Goal: Transaction & Acquisition: Obtain resource

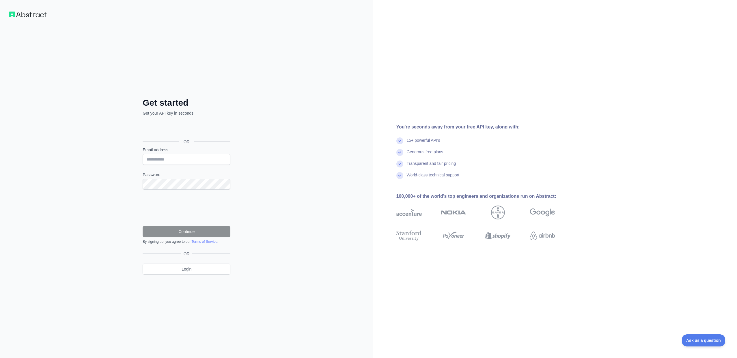
click at [643, 31] on div "You're seconds away from your free API key, along with: 15+ powerful API's Gene…" at bounding box center [555, 179] width 364 height 358
click at [181, 163] on input "Email address" at bounding box center [187, 159] width 88 height 11
type input "**********"
drag, startPoint x: 330, startPoint y: 132, endPoint x: 339, endPoint y: 128, distance: 9.7
click at [330, 132] on div "**********" at bounding box center [186, 179] width 373 height 358
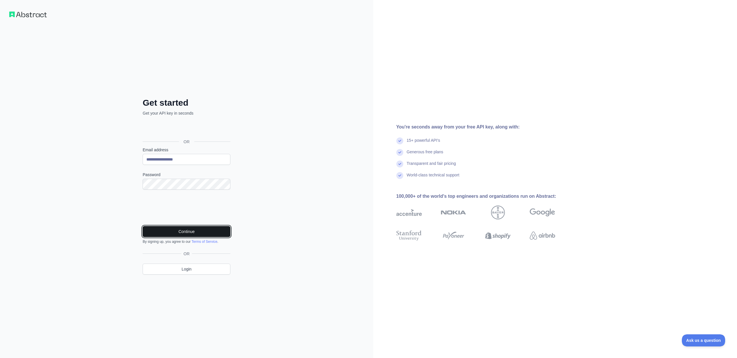
click at [164, 229] on button "Continue" at bounding box center [187, 231] width 88 height 11
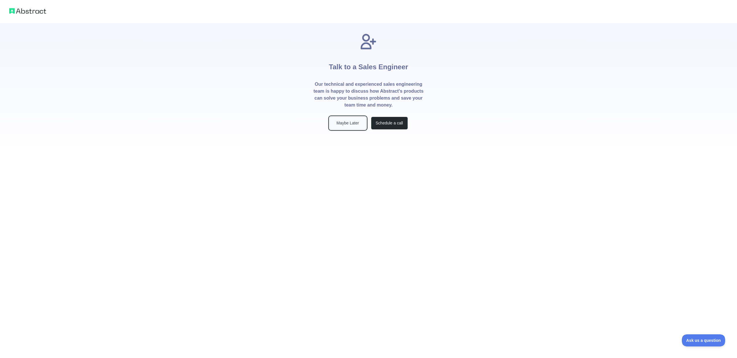
click at [339, 124] on button "Maybe Later" at bounding box center [348, 123] width 37 height 13
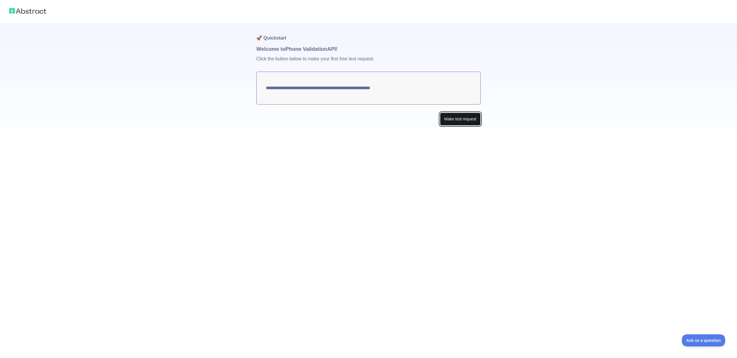
click at [449, 116] on button "Make test request" at bounding box center [460, 119] width 41 height 13
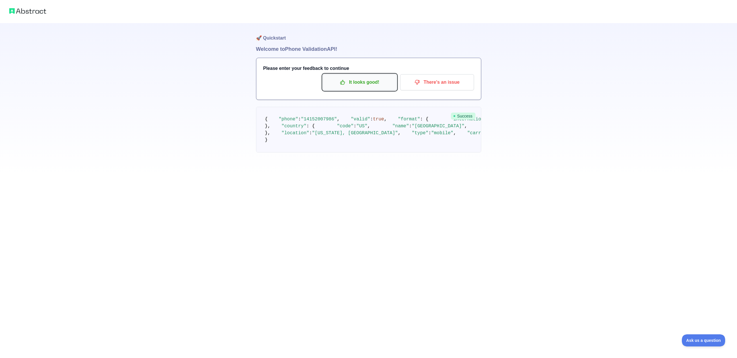
click at [341, 80] on icon "button" at bounding box center [343, 82] width 6 height 6
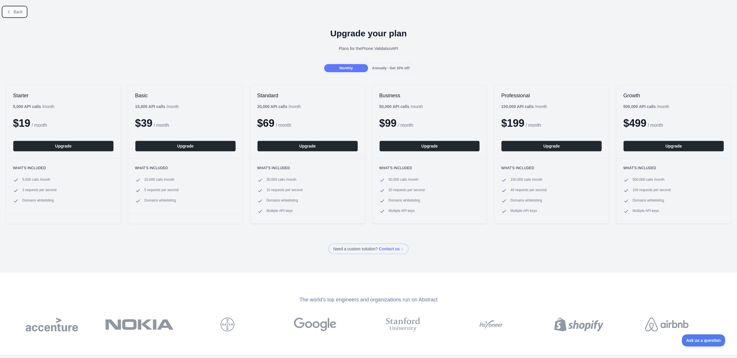
click at [18, 8] on button "Back" at bounding box center [14, 12] width 23 height 10
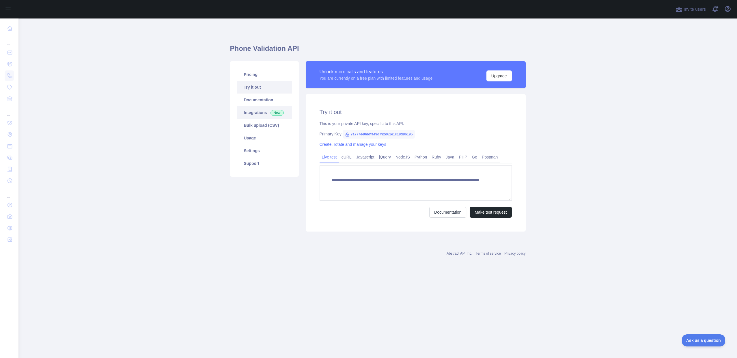
click at [261, 115] on link "Integrations New" at bounding box center [264, 112] width 55 height 13
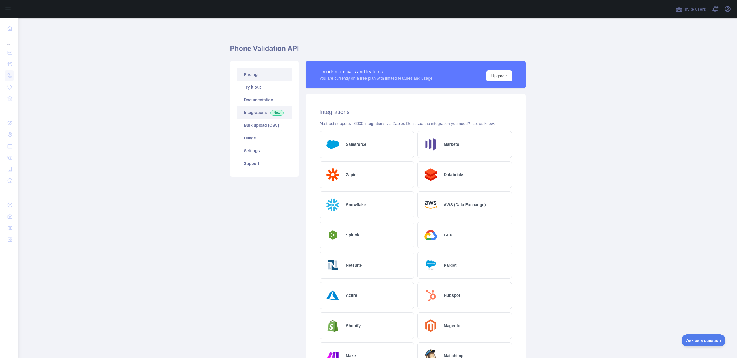
click at [255, 75] on link "Pricing" at bounding box center [264, 74] width 55 height 13
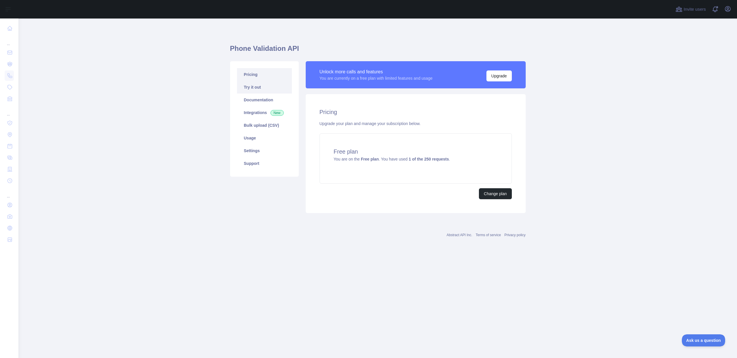
click at [258, 88] on link "Try it out" at bounding box center [264, 87] width 55 height 13
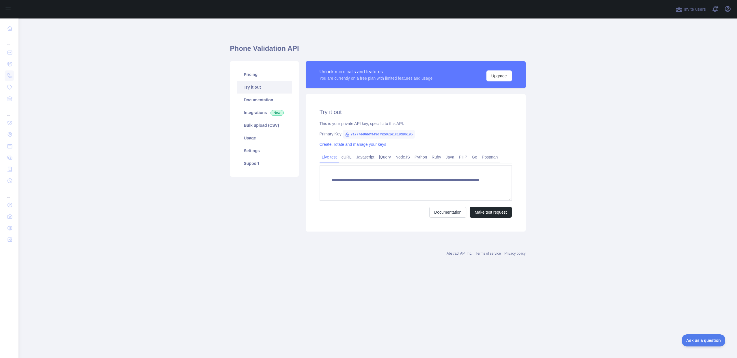
click at [361, 135] on span "7a777ee0ddfa49d792d61e1c18d8b195" at bounding box center [379, 134] width 72 height 9
copy span "7a777ee0ddfa49d792d61e1c18d8b195"
click at [348, 135] on icon at bounding box center [347, 134] width 5 height 5
click at [370, 135] on span "7a777ee0ddfa49d792d61e1c18d8b195" at bounding box center [379, 134] width 72 height 9
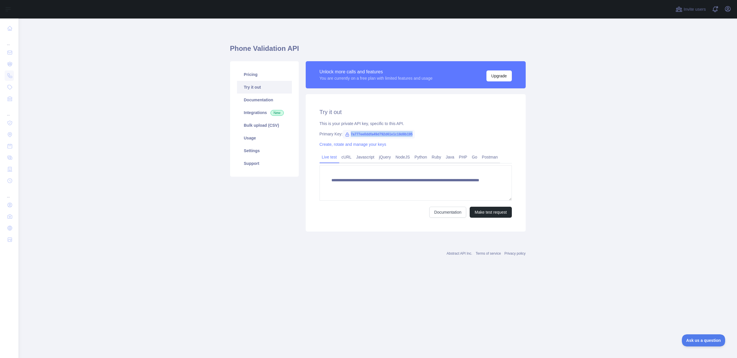
click at [370, 135] on span "7a777ee0ddfa49d792d61e1c18d8b195" at bounding box center [379, 134] width 72 height 9
copy span "7a777ee0ddfa49d792d61e1c18d8b195"
click at [257, 76] on link "Pricing" at bounding box center [264, 74] width 55 height 13
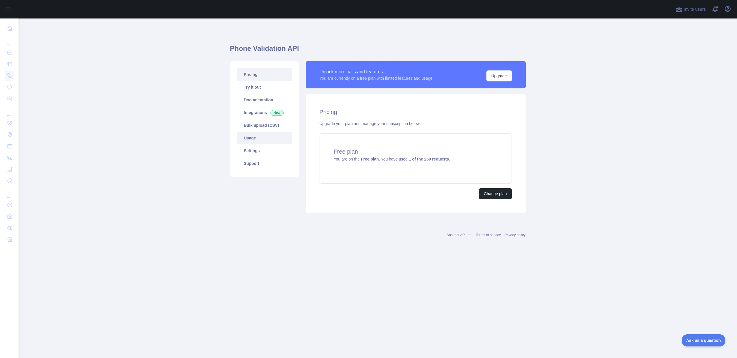
click at [256, 142] on link "Usage" at bounding box center [264, 138] width 55 height 13
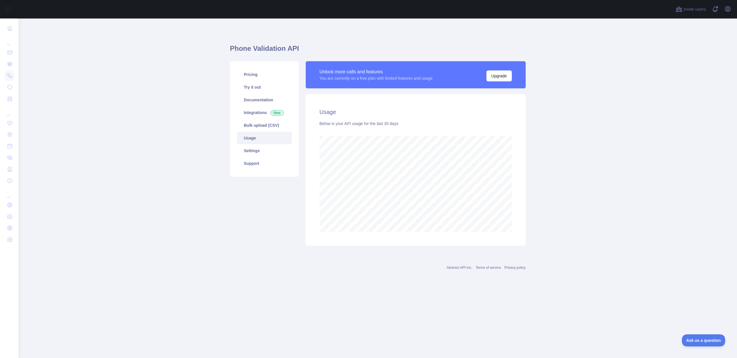
scroll to position [340, 719]
click at [252, 75] on link "Pricing" at bounding box center [264, 74] width 55 height 13
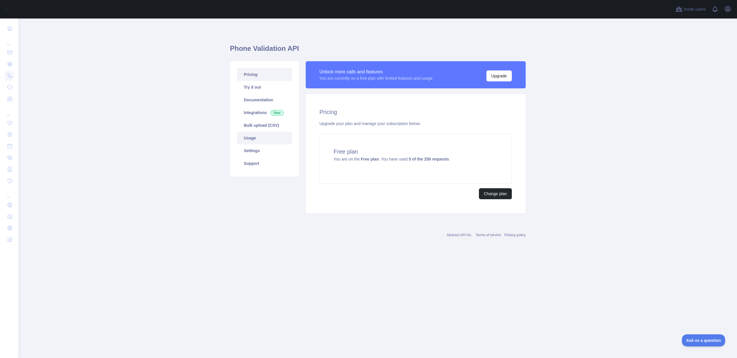
click at [263, 139] on link "Usage" at bounding box center [264, 138] width 55 height 13
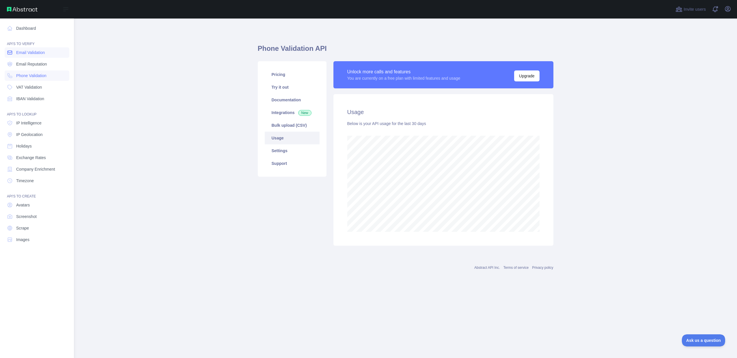
scroll to position [288483, 288159]
click at [18, 78] on span "Phone Validation" at bounding box center [31, 76] width 30 height 6
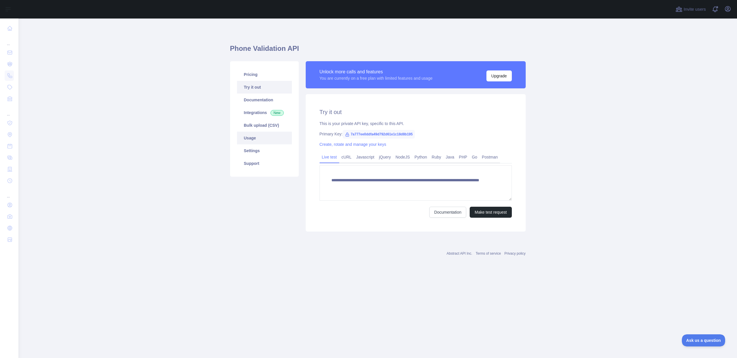
click at [249, 137] on link "Usage" at bounding box center [264, 138] width 55 height 13
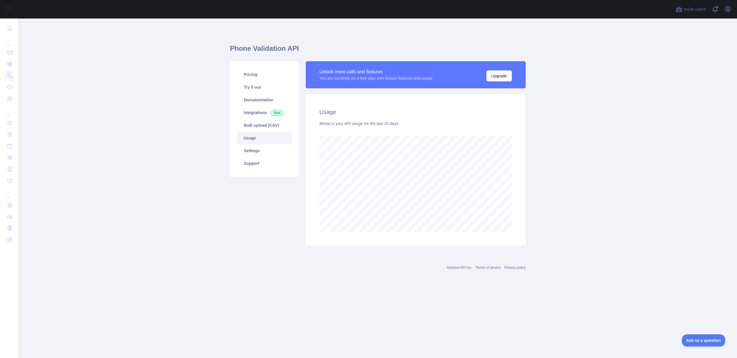
scroll to position [340, 719]
click at [252, 149] on link "Settings" at bounding box center [264, 150] width 55 height 13
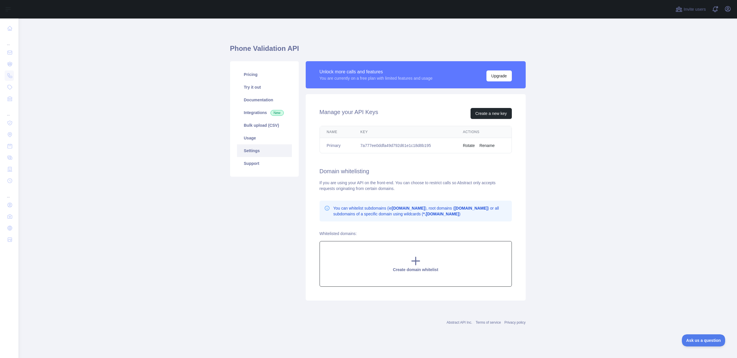
click at [438, 264] on div "Create domain whitelist" at bounding box center [416, 264] width 192 height 46
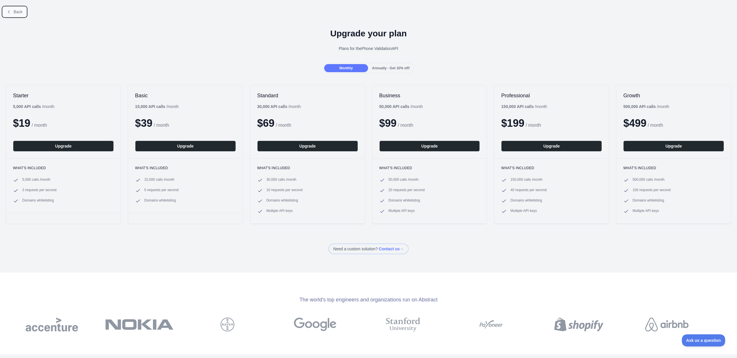
click at [14, 12] on span "Back" at bounding box center [18, 12] width 9 height 5
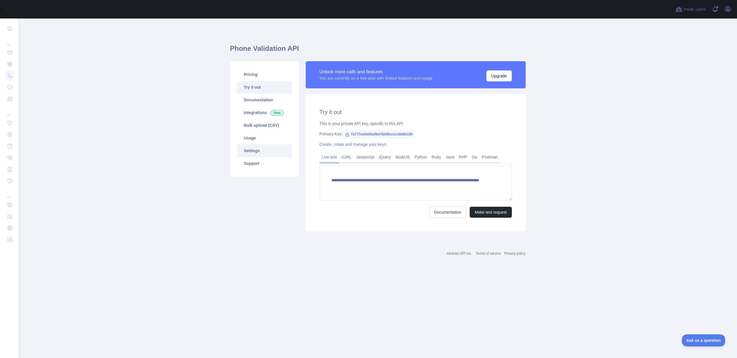
click at [265, 149] on link "Settings" at bounding box center [264, 150] width 55 height 13
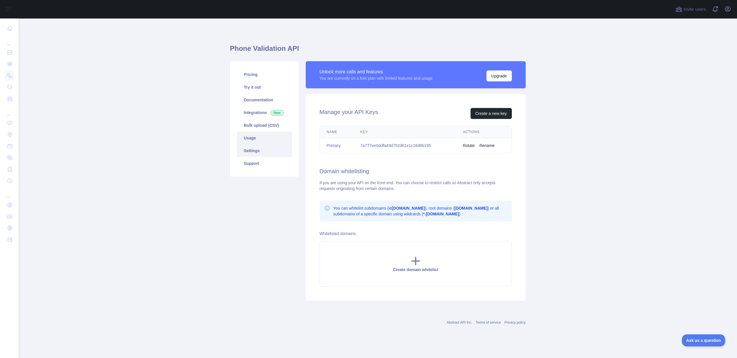
click at [245, 138] on link "Usage" at bounding box center [264, 138] width 55 height 13
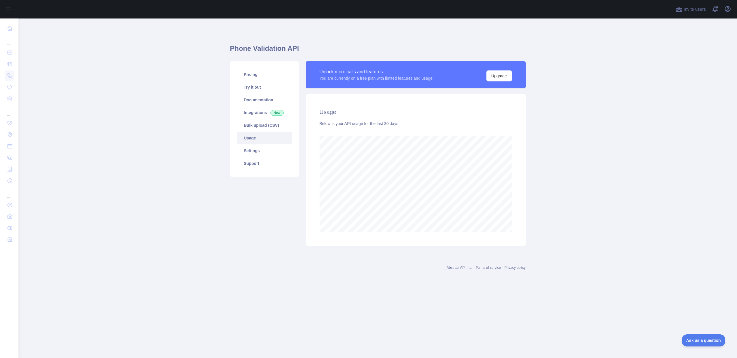
scroll to position [340, 719]
click at [250, 161] on link "Support" at bounding box center [264, 163] width 55 height 13
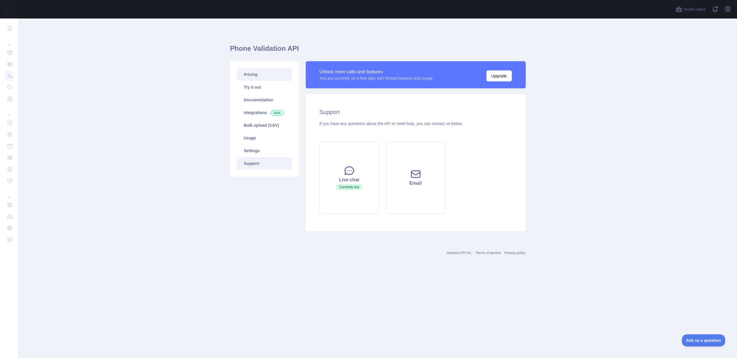
click at [257, 78] on link "Pricing" at bounding box center [264, 74] width 55 height 13
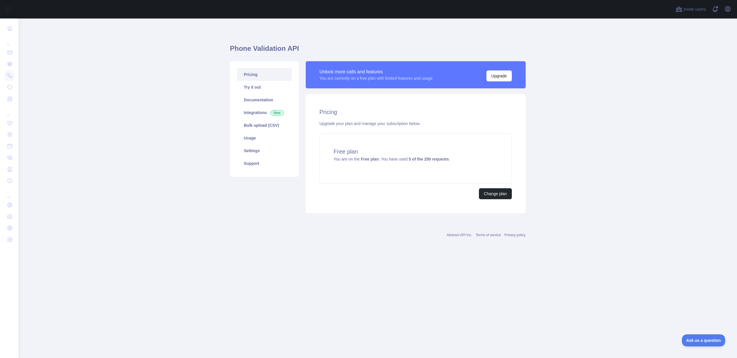
click at [257, 77] on link "Pricing" at bounding box center [264, 74] width 55 height 13
click at [257, 76] on link "Pricing" at bounding box center [264, 74] width 55 height 13
